Goal: Find specific page/section: Find specific page/section

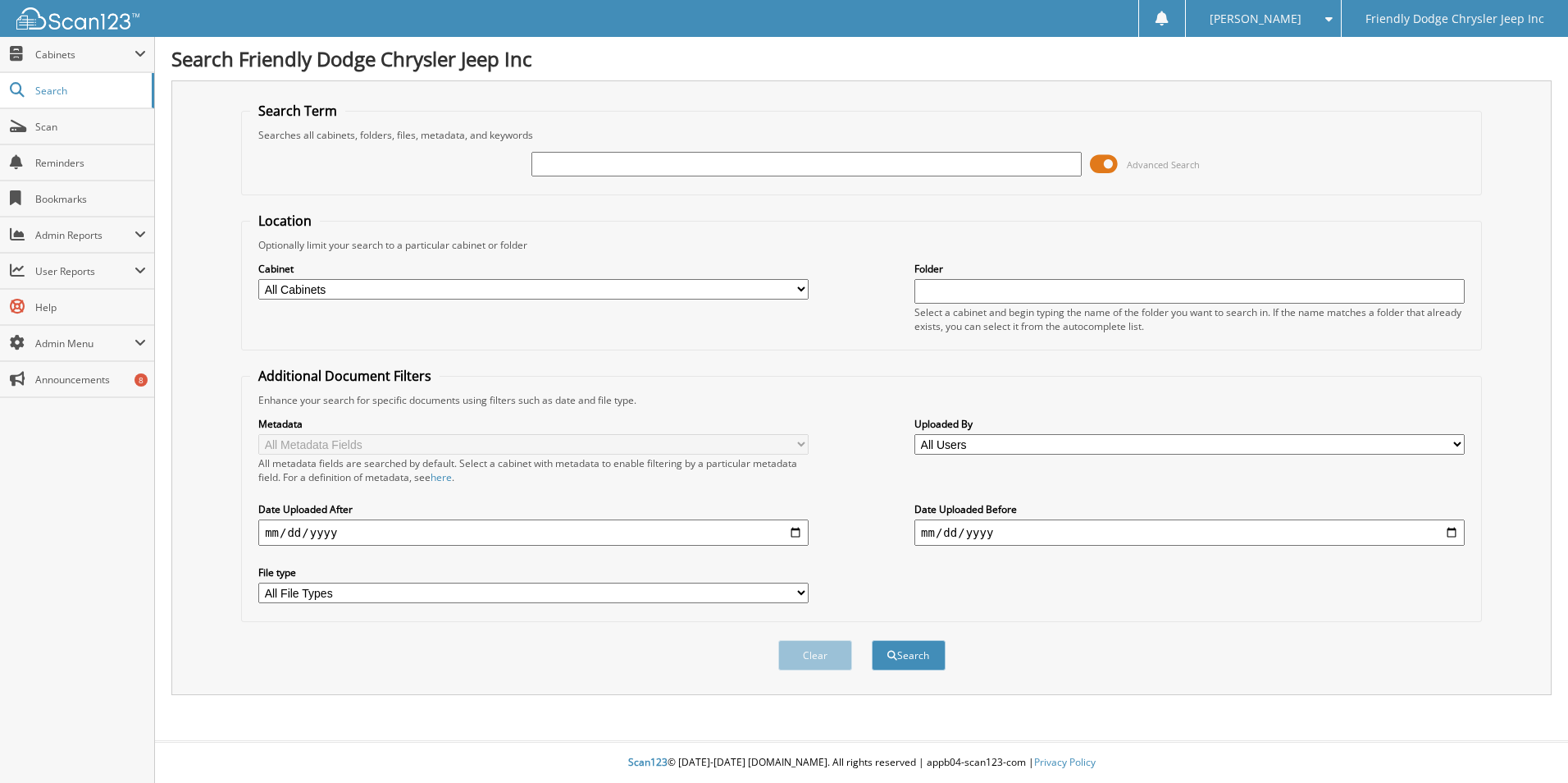
drag, startPoint x: 1102, startPoint y: 159, endPoint x: 1018, endPoint y: 174, distance: 85.3
click at [1102, 159] on span at bounding box center [1103, 164] width 28 height 25
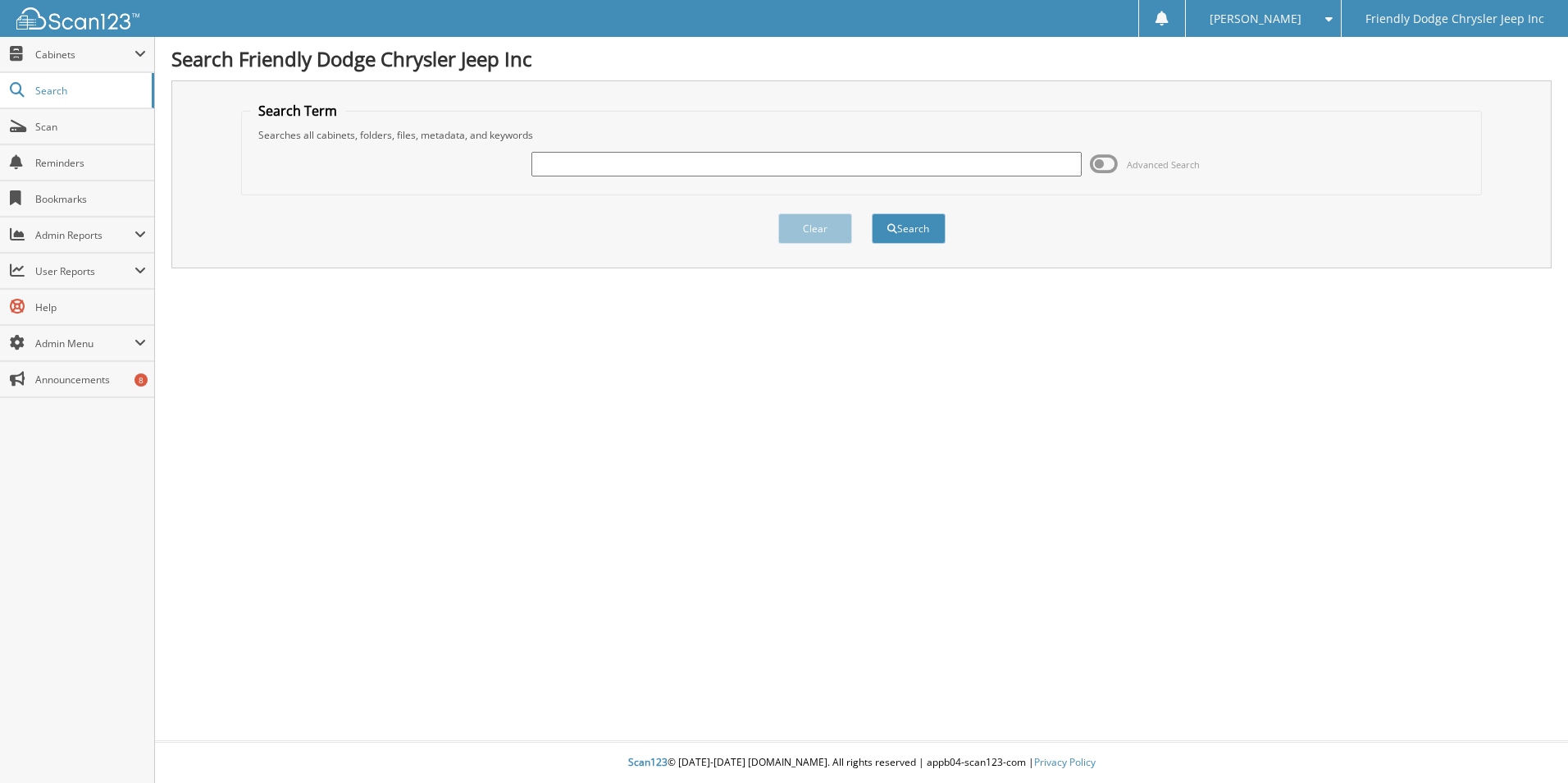
click at [893, 160] on input "text" at bounding box center [806, 164] width 550 height 25
type input "6075429"
click at [872, 213] on button "Search" at bounding box center [909, 228] width 74 height 30
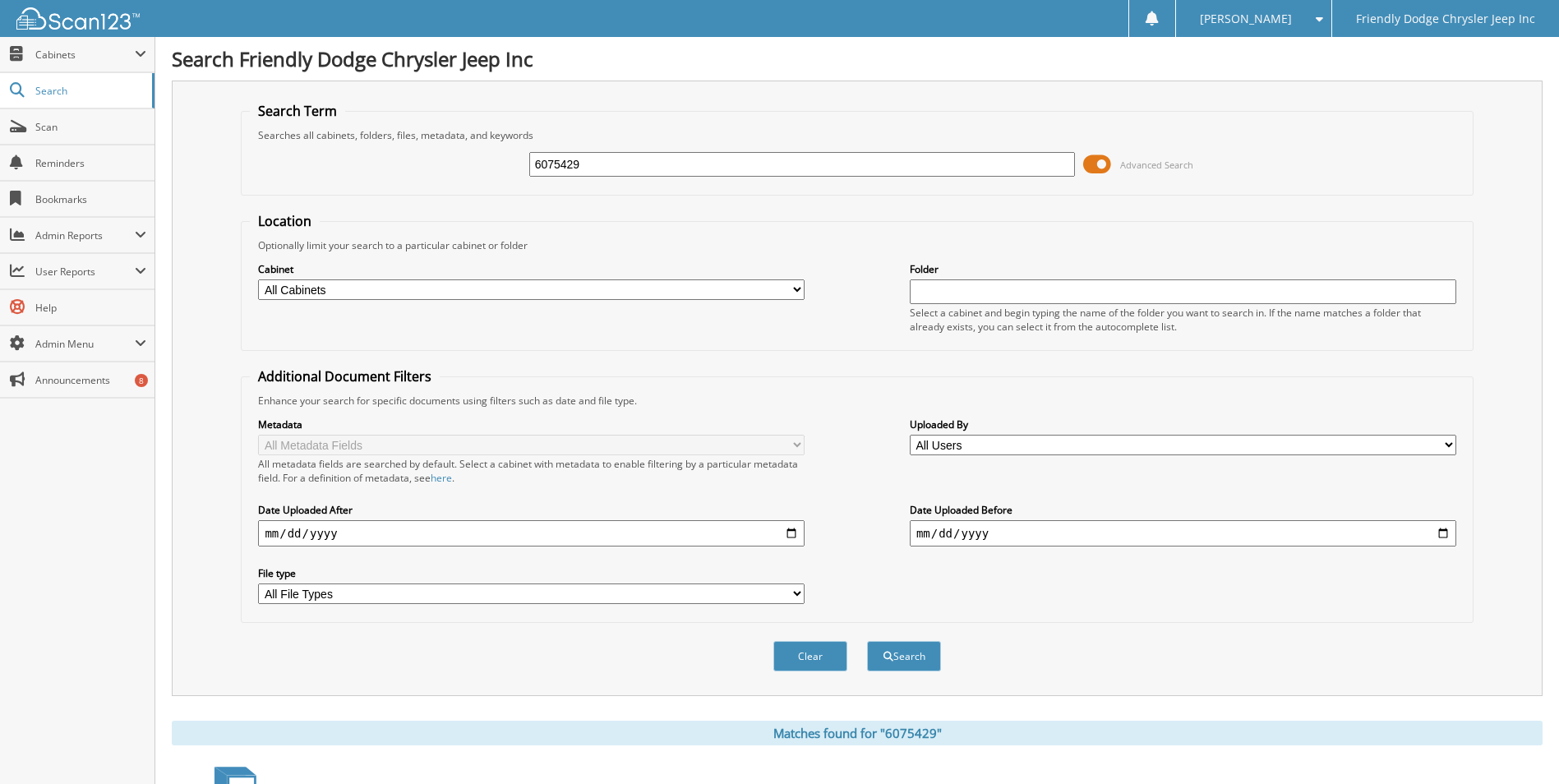
click at [1095, 167] on span at bounding box center [1096, 164] width 28 height 25
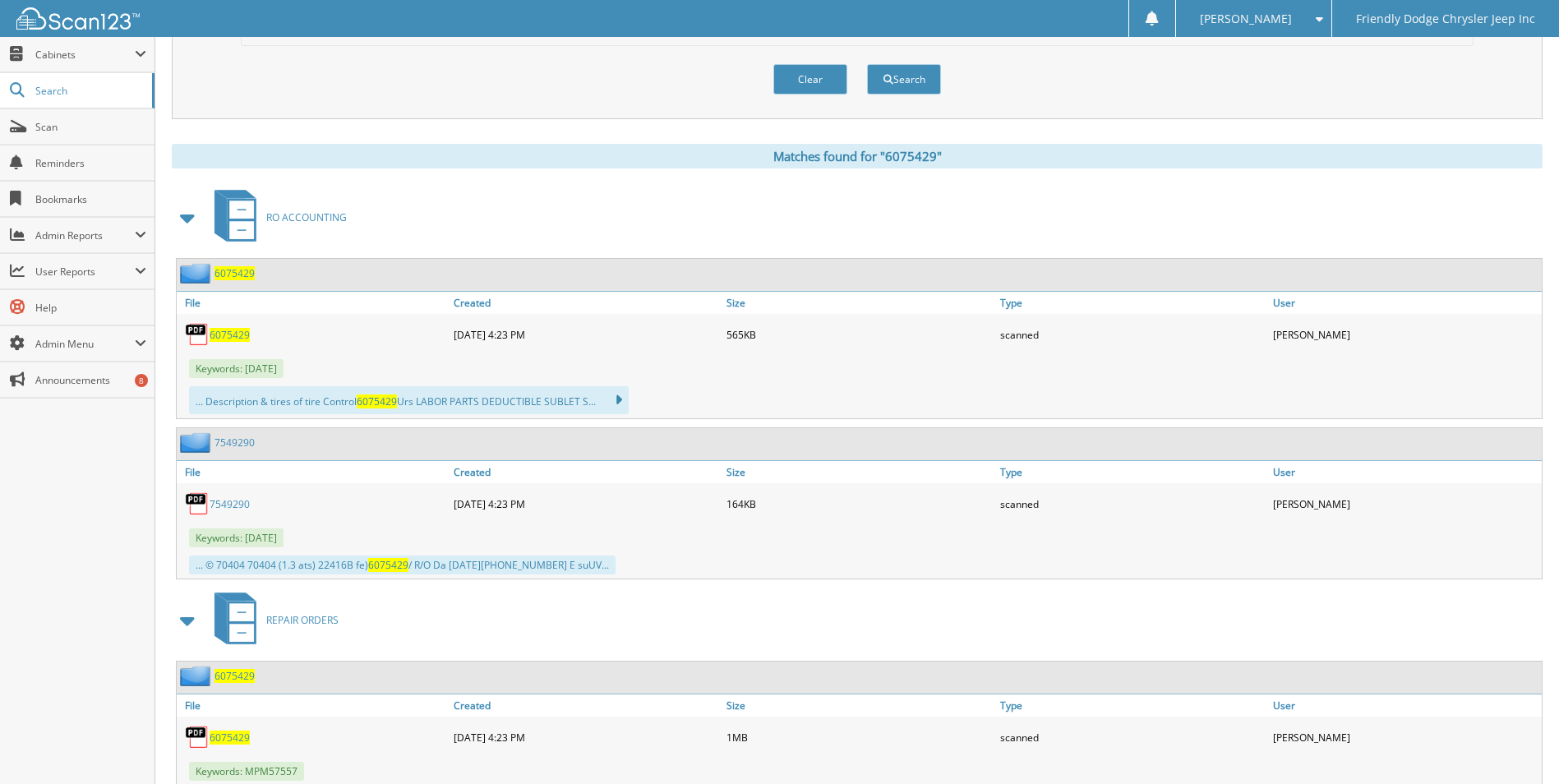
scroll to position [329, 0]
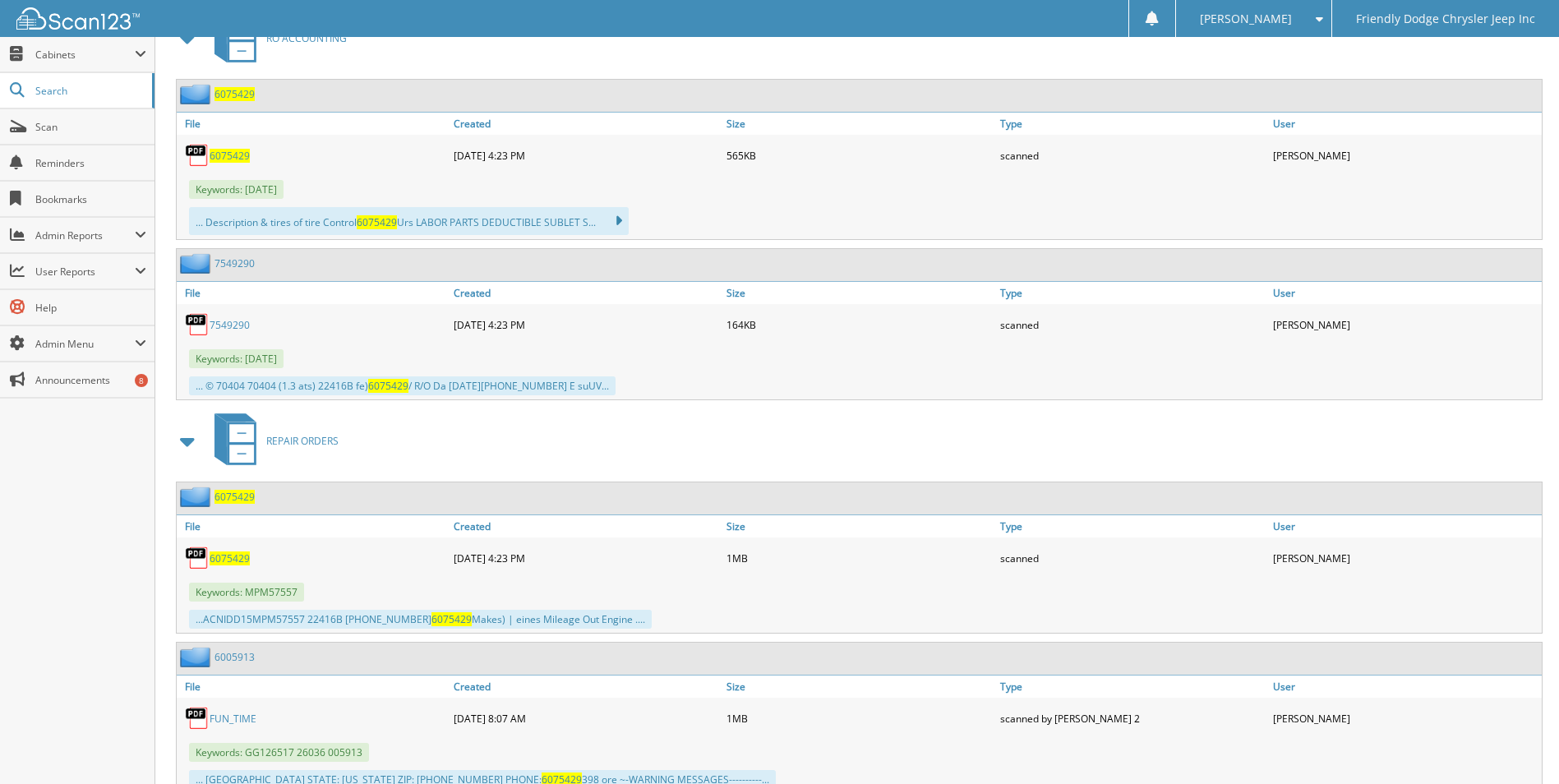
click at [205, 561] on img at bounding box center [197, 558] width 25 height 25
click at [224, 560] on span "6075429" at bounding box center [230, 558] width 41 height 14
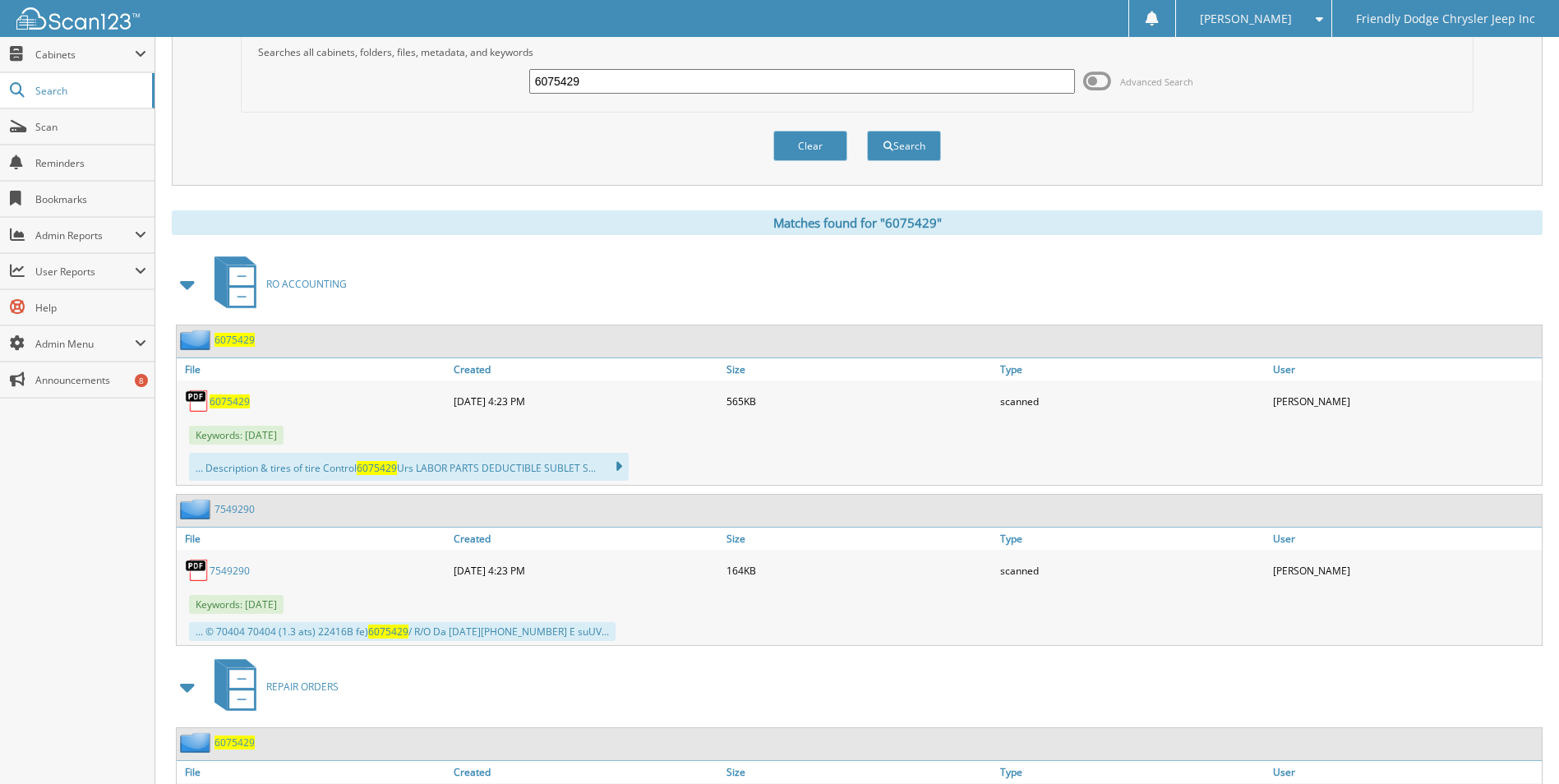
scroll to position [0, 0]
